Goal: Contribute content: Add original content to the website for others to see

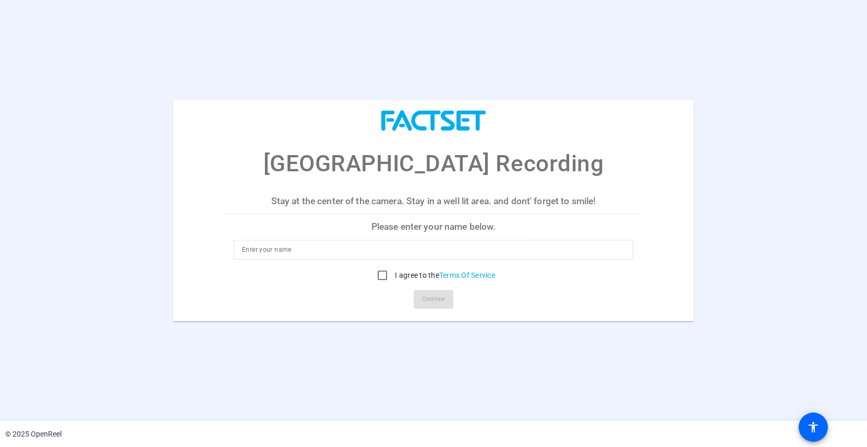
click at [780, 52] on openreel-ugc-auth "[GEOGRAPHIC_DATA] Recording Stay at the center of the camera. Stay in a well li…" at bounding box center [433, 210] width 867 height 420
click at [309, 245] on input at bounding box center [433, 249] width 383 height 13
type input "[PERSON_NAME]"
click at [380, 277] on input "I agree to the Terms Of Service" at bounding box center [382, 274] width 21 height 21
checkbox input "true"
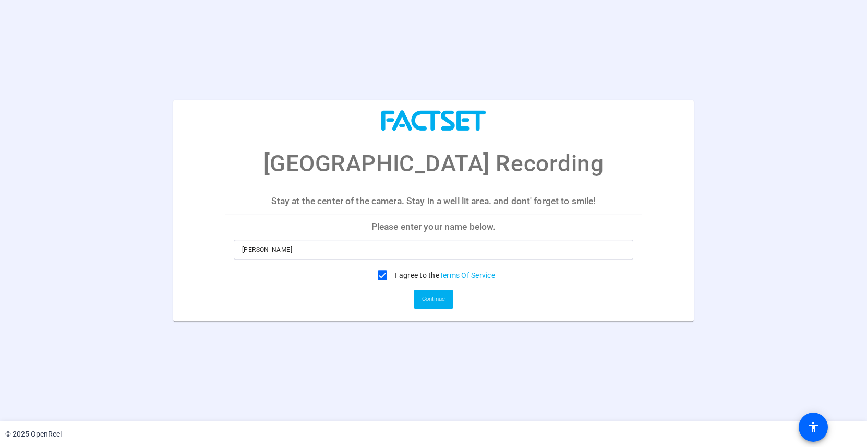
click at [433, 293] on span "Continue" at bounding box center [433, 299] width 23 height 16
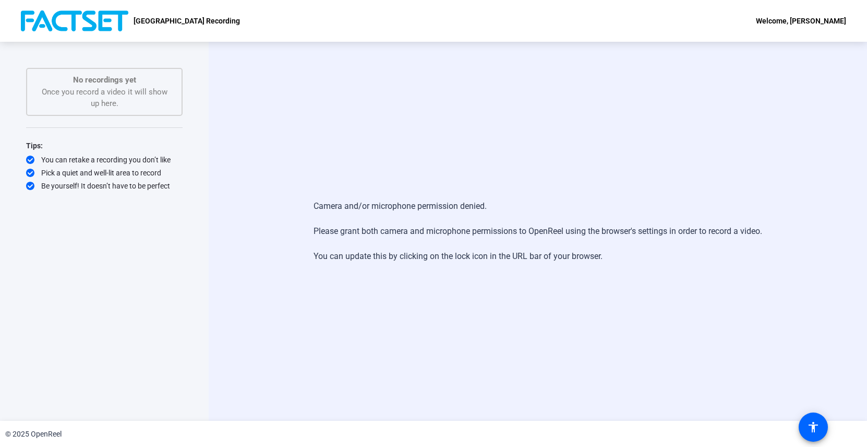
click at [294, 128] on div "Camera and/or microphone permission denied. Please grant both camera and microp…" at bounding box center [538, 231] width 658 height 379
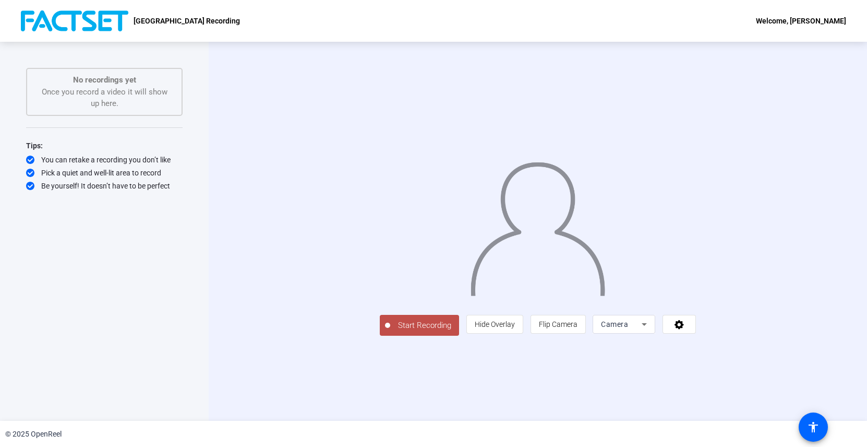
click at [390, 331] on span "Start Recording" at bounding box center [424, 325] width 69 height 12
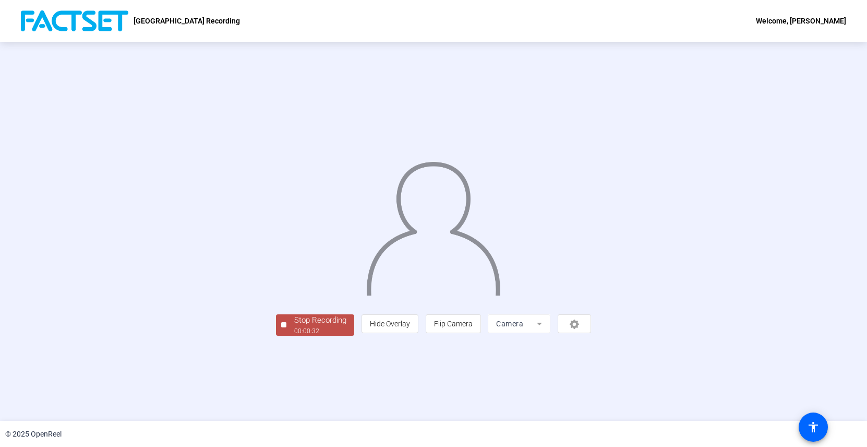
click at [294, 326] on div "Stop Recording" at bounding box center [320, 320] width 52 height 12
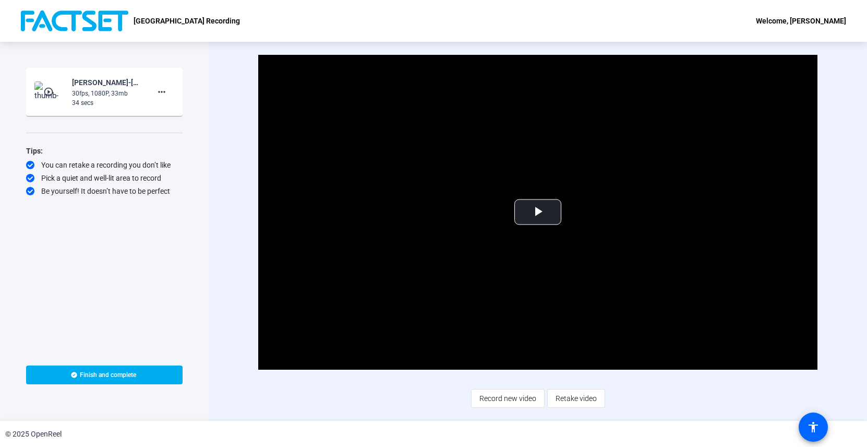
click at [513, 399] on span "Record new video" at bounding box center [507, 398] width 57 height 20
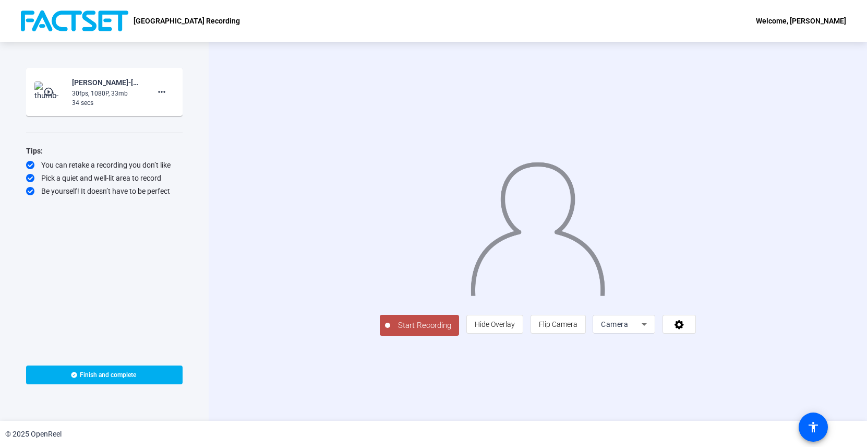
click at [390, 331] on span "Start Recording" at bounding box center [424, 325] width 69 height 12
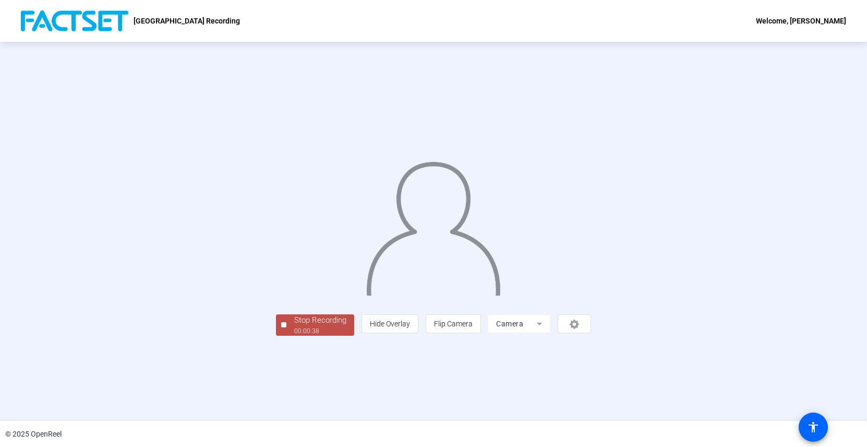
click at [294, 335] on div "00:00:38" at bounding box center [320, 330] width 52 height 9
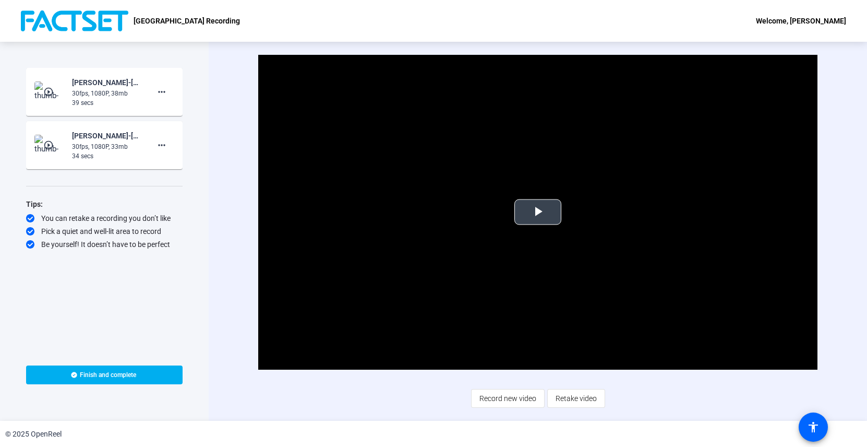
click at [538, 212] on span "Video Player" at bounding box center [538, 212] width 0 height 0
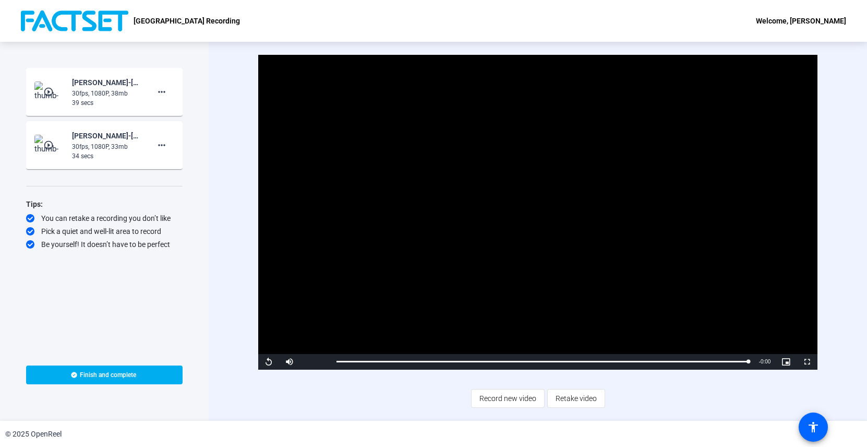
click at [98, 376] on span "Finish and complete" at bounding box center [108, 374] width 56 height 8
